Goal: Task Accomplishment & Management: Complete application form

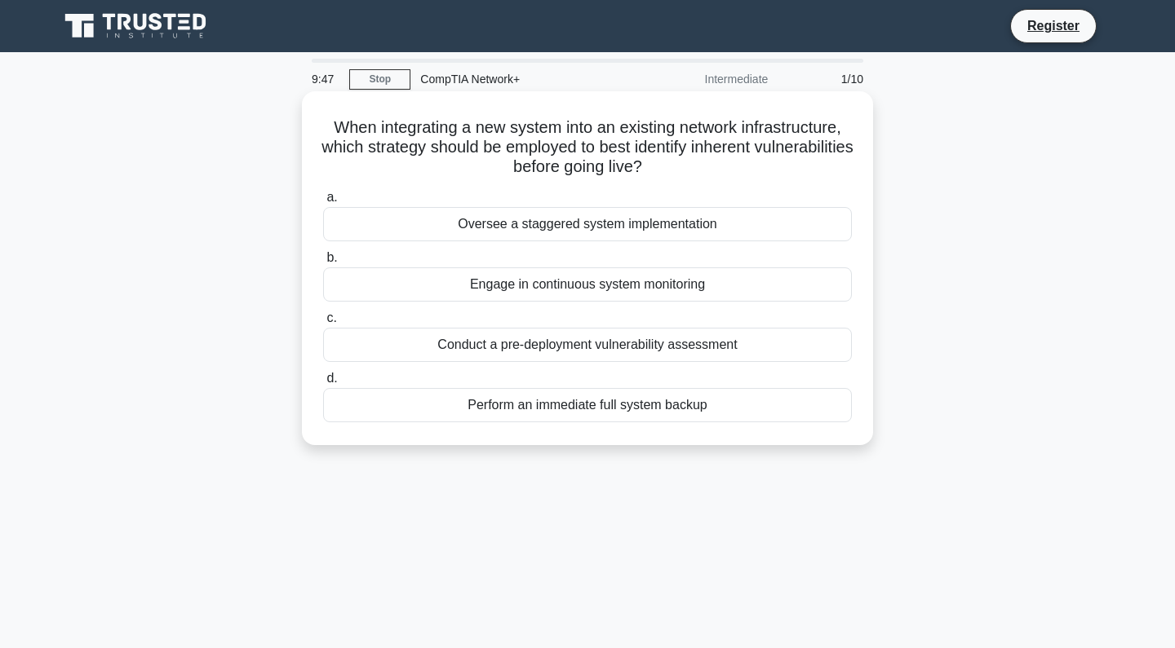
click at [517, 394] on div "Perform an immediate full system backup" at bounding box center [587, 405] width 529 height 34
click at [323, 384] on input "d. Perform an immediate full system backup" at bounding box center [323, 379] width 0 height 11
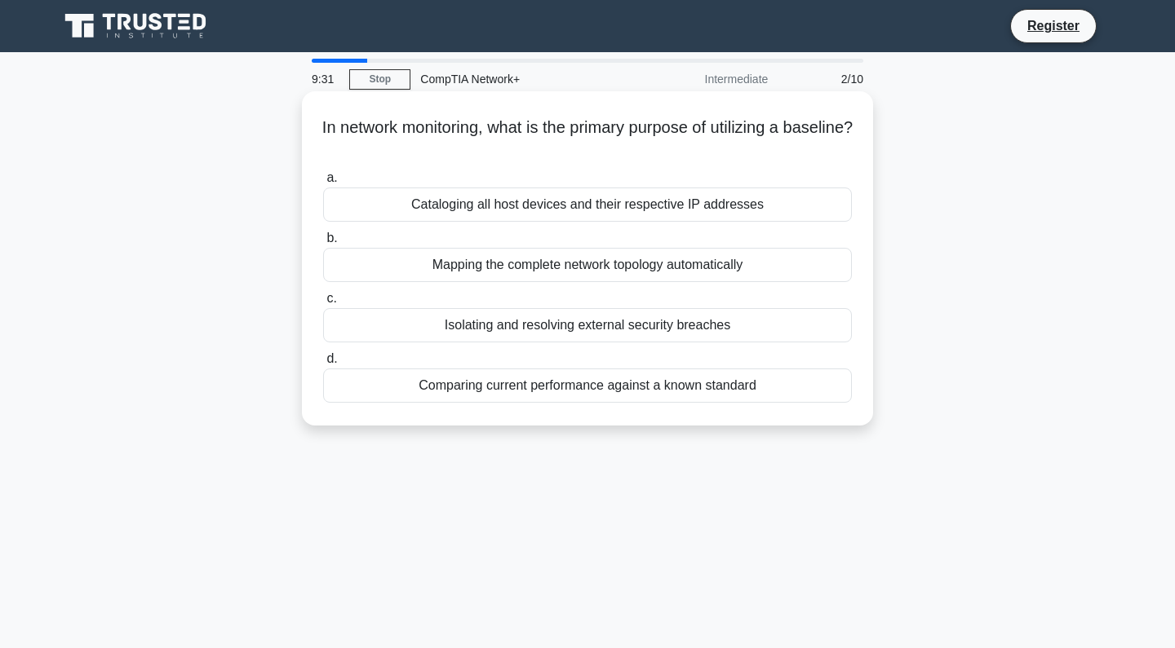
click at [540, 396] on div "Comparing current performance against a known standard" at bounding box center [587, 386] width 529 height 34
click at [323, 365] on input "d. Comparing current performance against a known standard" at bounding box center [323, 359] width 0 height 11
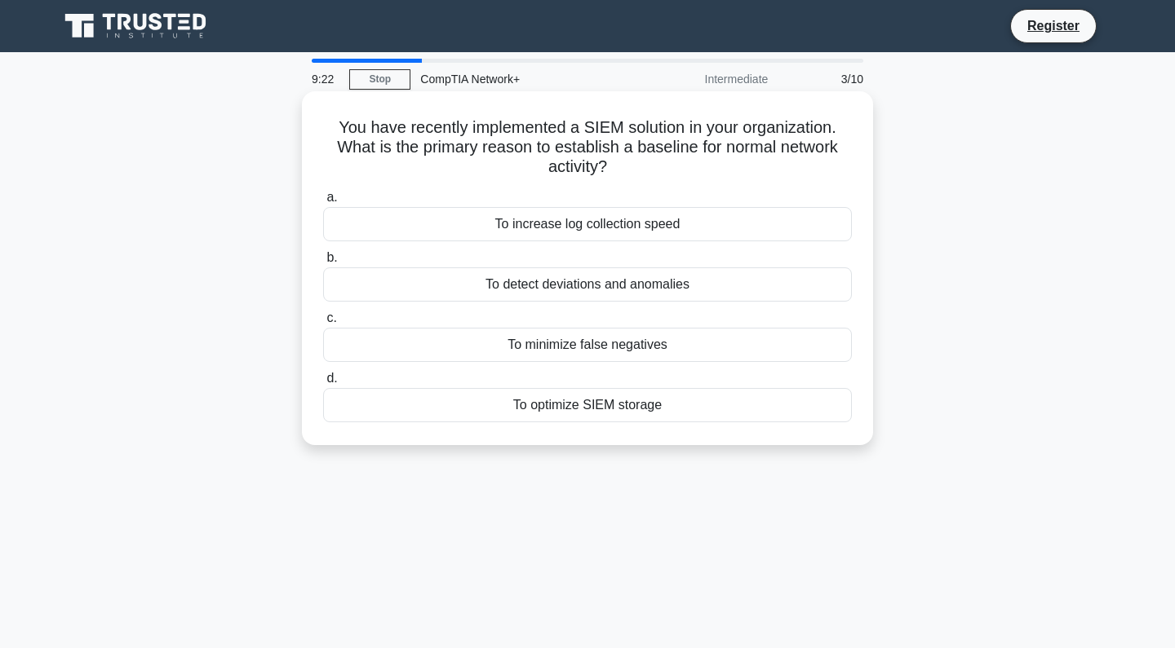
click at [596, 288] on div "To detect deviations and anomalies" at bounding box center [587, 285] width 529 height 34
click at [323, 263] on input "b. To detect deviations and anomalies" at bounding box center [323, 258] width 0 height 11
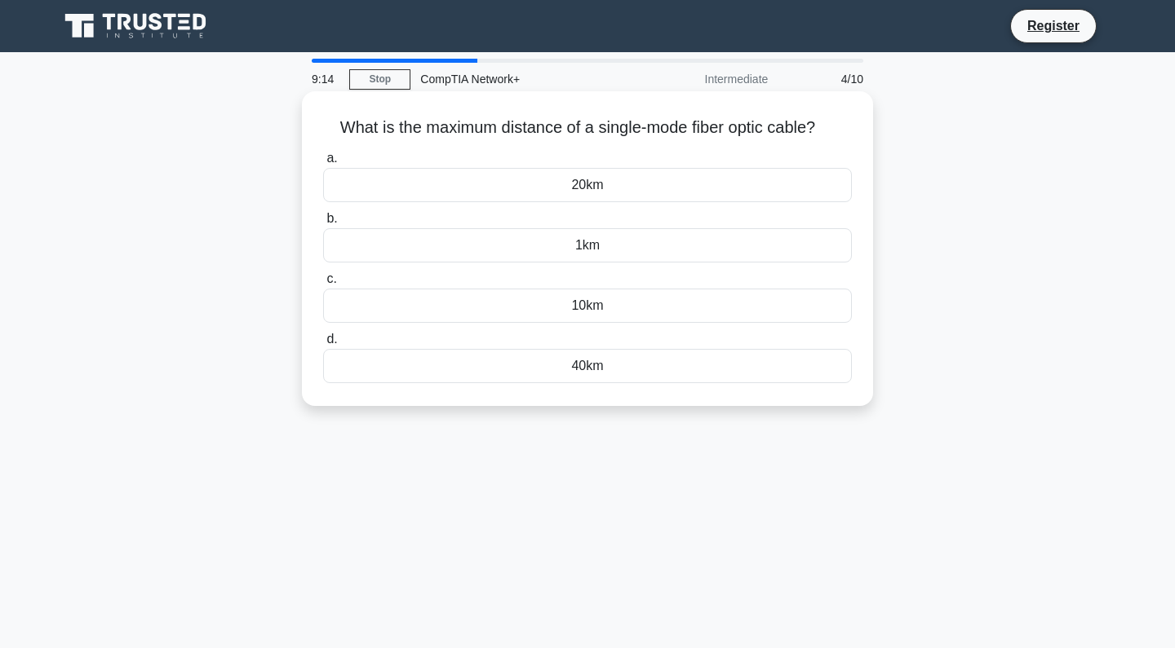
click at [581, 251] on div "1km" at bounding box center [587, 245] width 529 height 34
click at [323, 224] on input "b. 1km" at bounding box center [323, 219] width 0 height 11
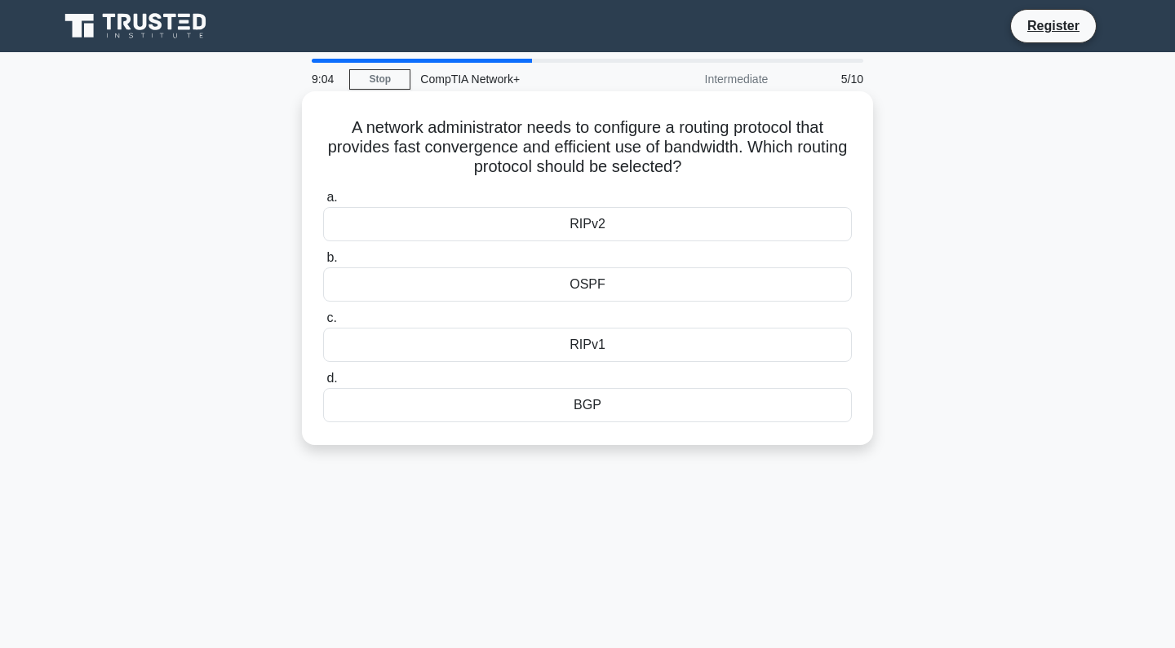
click at [586, 287] on div "OSPF" at bounding box center [587, 285] width 529 height 34
click at [323, 263] on input "b. OSPF" at bounding box center [323, 258] width 0 height 11
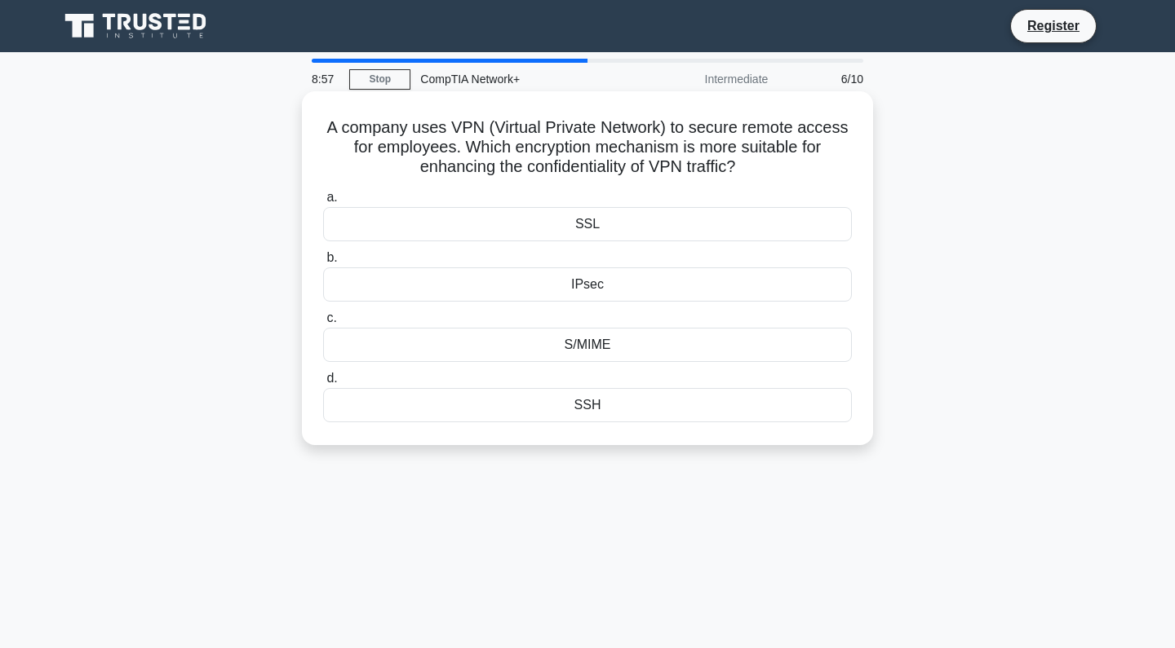
click at [582, 228] on div "SSL" at bounding box center [587, 224] width 529 height 34
click at [323, 203] on input "a. SSL" at bounding box center [323, 197] width 0 height 11
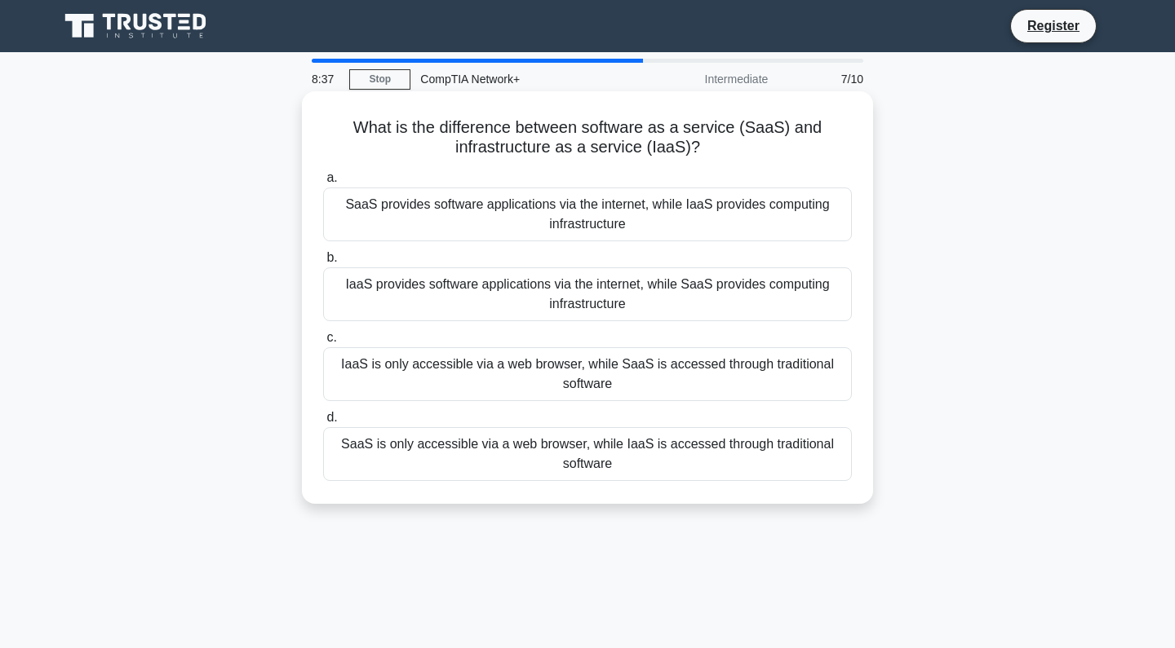
click at [558, 227] on div "SaaS provides software applications via the internet, while IaaS provides compu…" at bounding box center [587, 215] width 529 height 54
click at [323, 184] on input "a. SaaS provides software applications via the internet, while IaaS provides co…" at bounding box center [323, 178] width 0 height 11
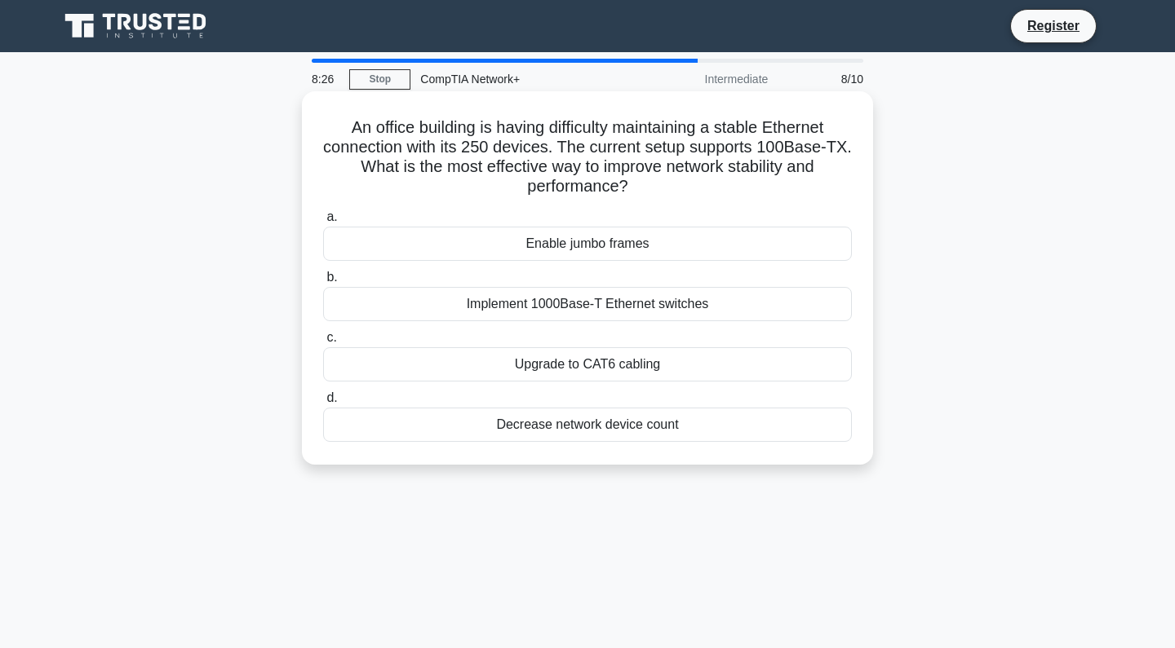
click at [559, 372] on div "Upgrade to CAT6 cabling" at bounding box center [587, 364] width 529 height 34
click at [323, 343] on input "c. Upgrade to CAT6 cabling" at bounding box center [323, 338] width 0 height 11
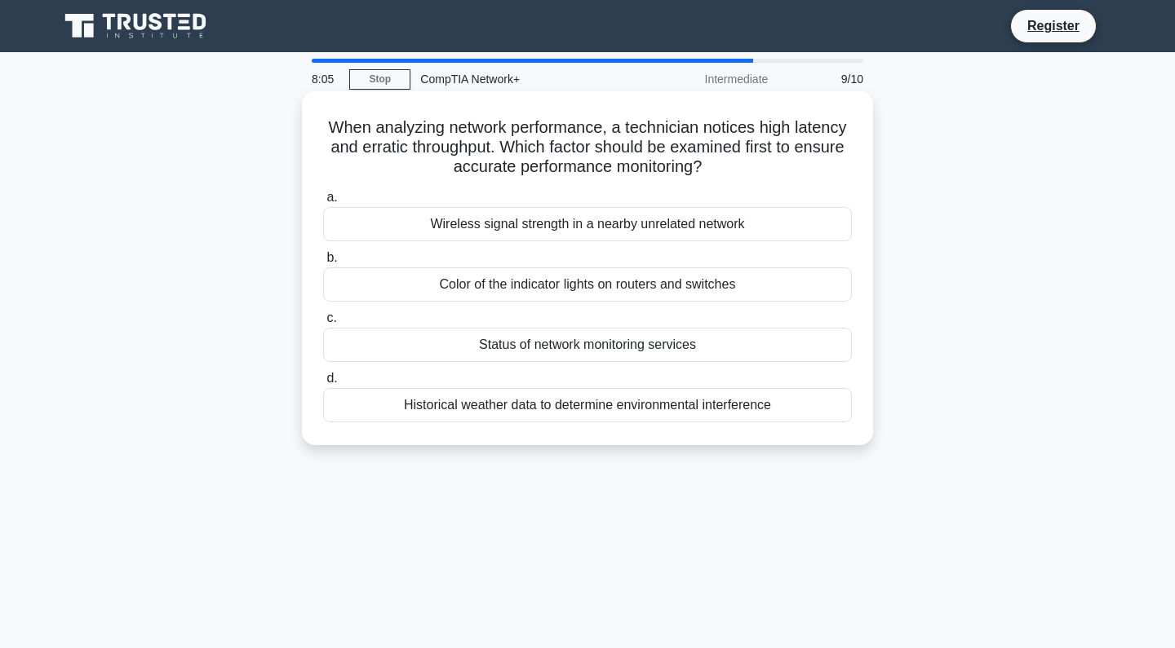
click at [557, 345] on div "Status of network monitoring services" at bounding box center [587, 345] width 529 height 34
click at [323, 324] on input "c. Status of network monitoring services" at bounding box center [323, 318] width 0 height 11
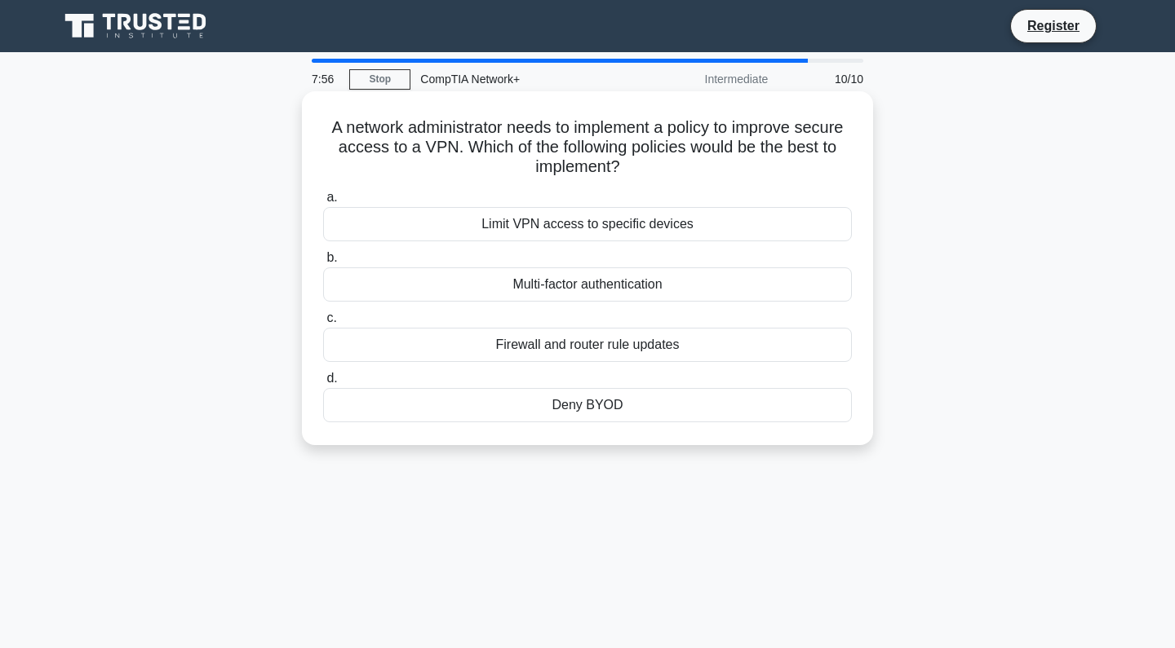
click at [555, 348] on div "Firewall and router rule updates" at bounding box center [587, 345] width 529 height 34
click at [323, 324] on input "c. Firewall and router rule updates" at bounding box center [323, 318] width 0 height 11
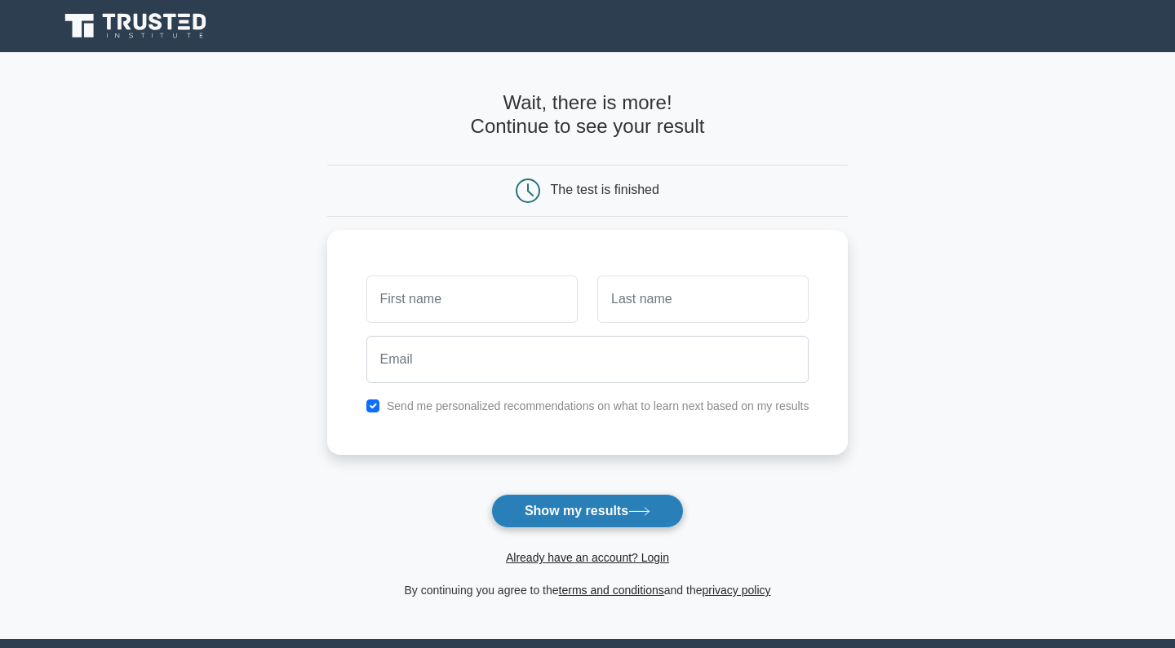
click at [623, 518] on button "Show my results" at bounding box center [587, 511] width 192 height 34
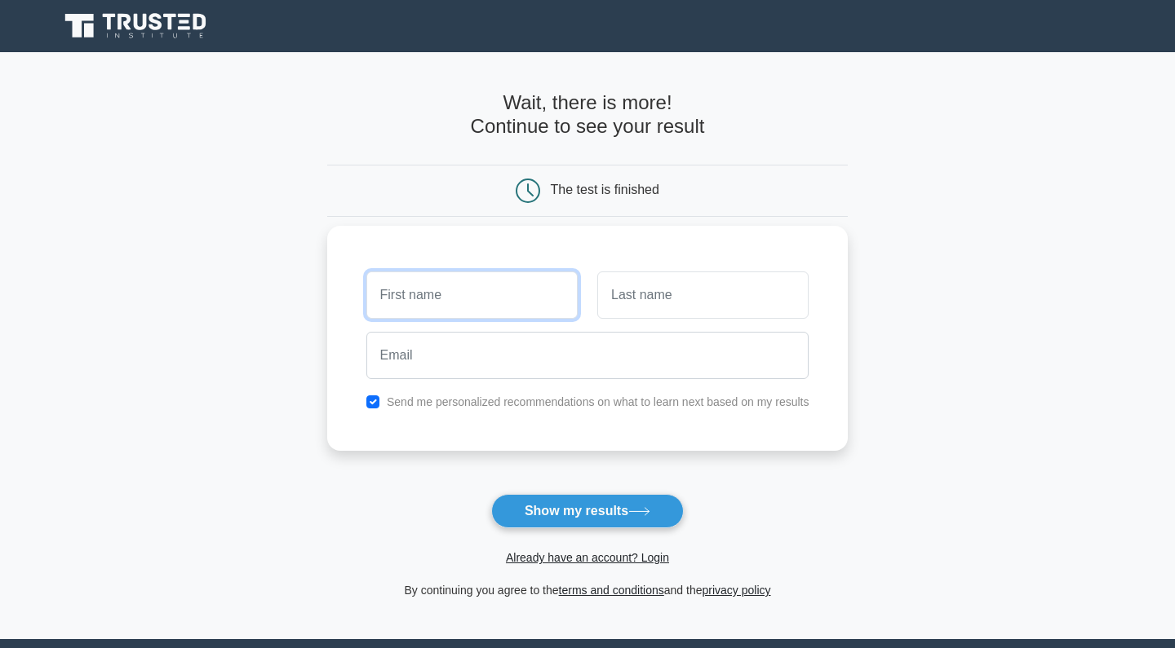
click at [481, 299] on input "text" at bounding box center [471, 295] width 211 height 47
type input "[PERSON_NAME]"
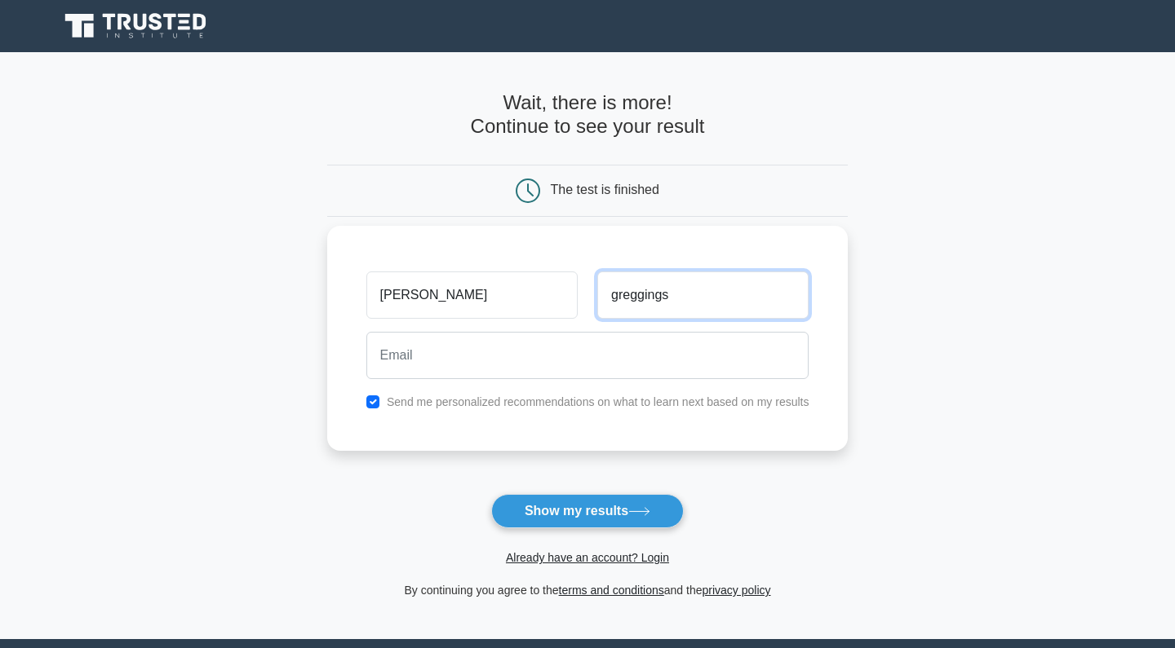
type input "greggings"
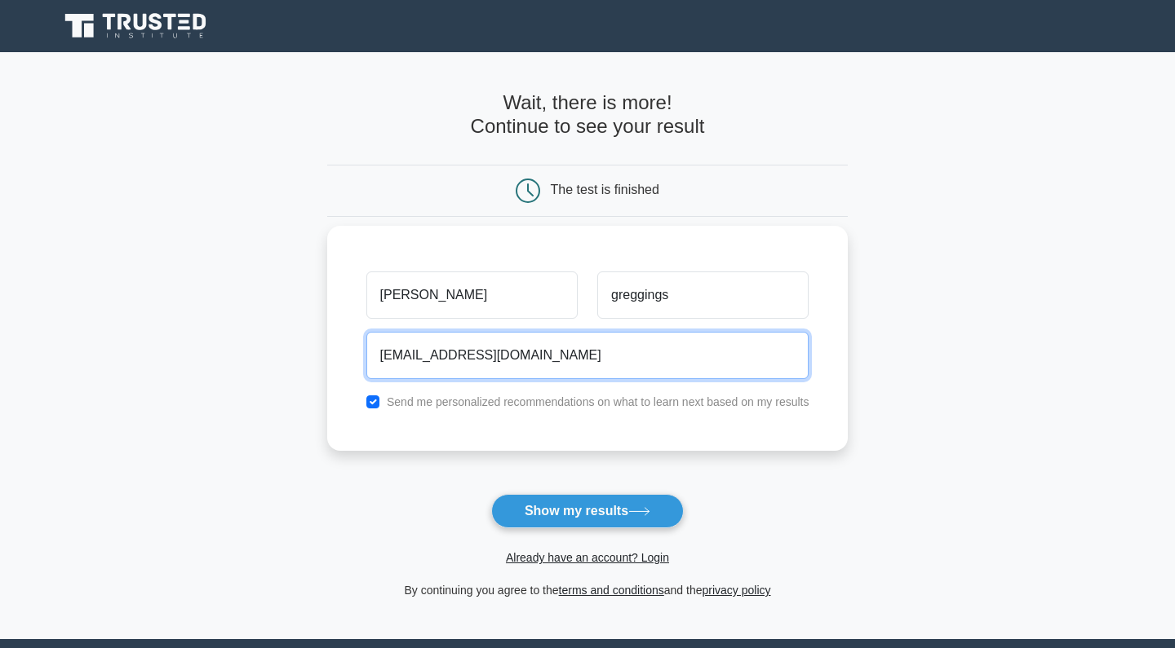
type input "[EMAIL_ADDRESS][DOMAIN_NAME]"
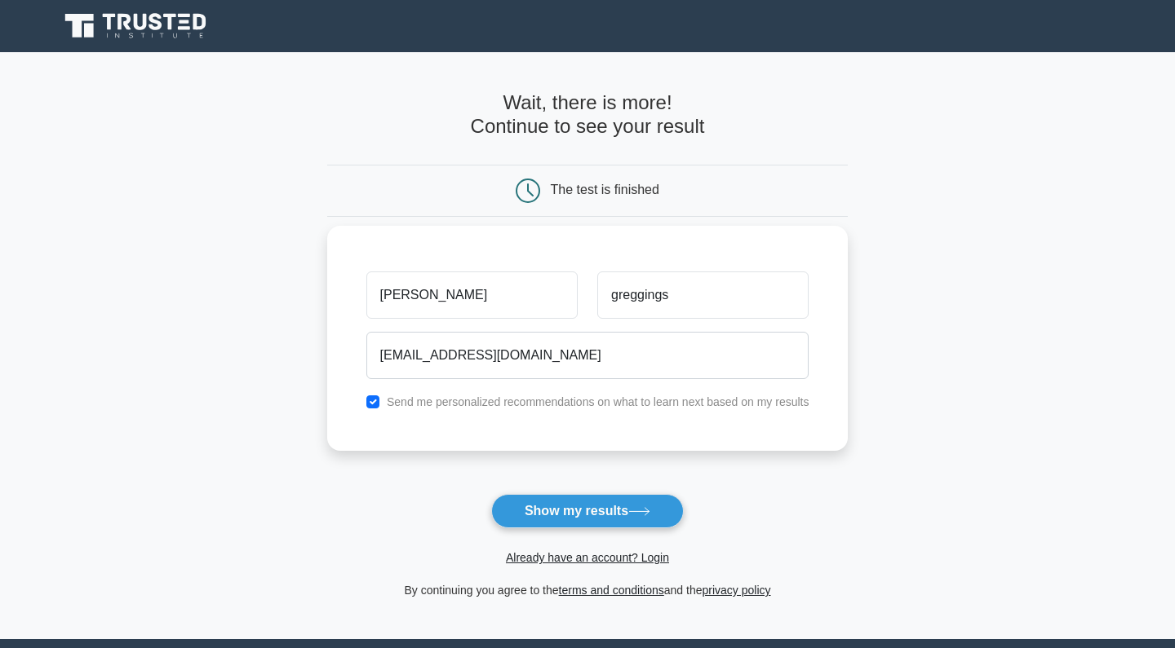
click at [376, 405] on input "checkbox" at bounding box center [372, 402] width 13 height 13
checkbox input "false"
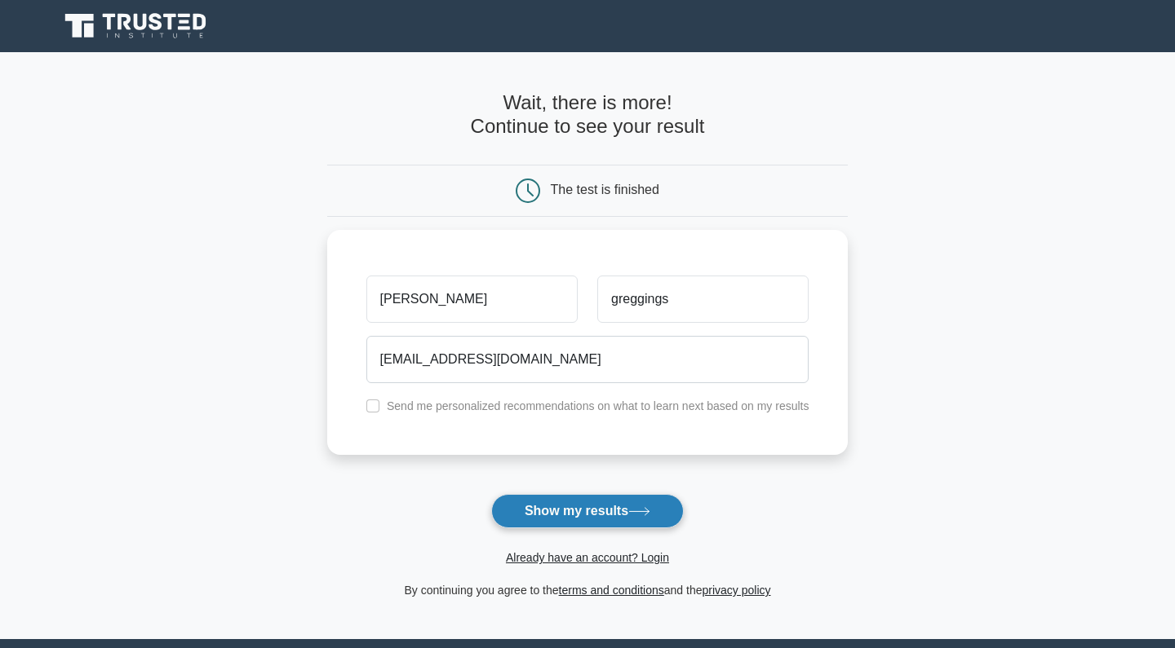
click at [523, 506] on button "Show my results" at bounding box center [587, 511] width 192 height 34
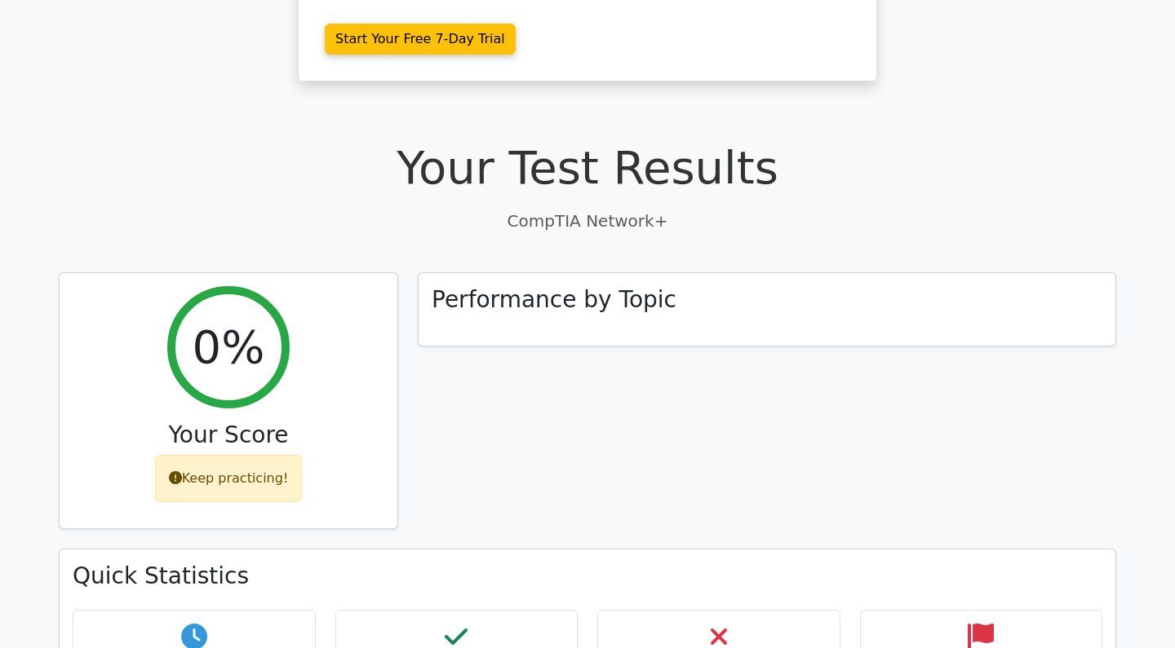
scroll to position [380, 0]
